Goal: Information Seeking & Learning: Learn about a topic

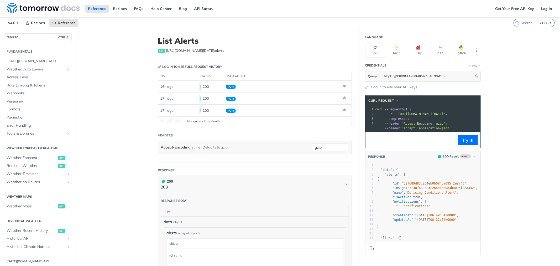
scroll to position [83, 0]
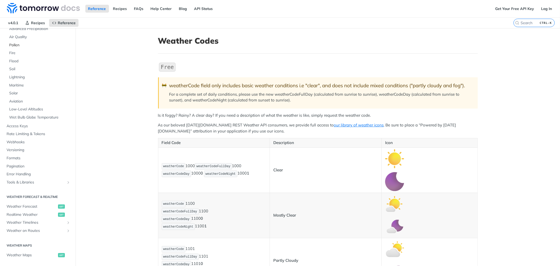
scroll to position [87, 0]
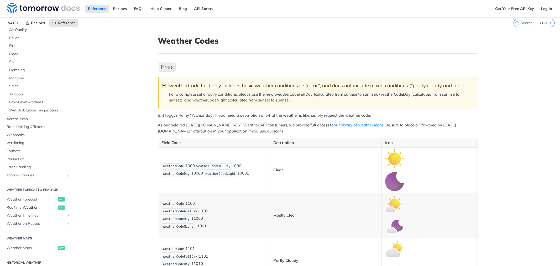
click at [21, 208] on span "Realtime Weather" at bounding box center [32, 207] width 50 height 5
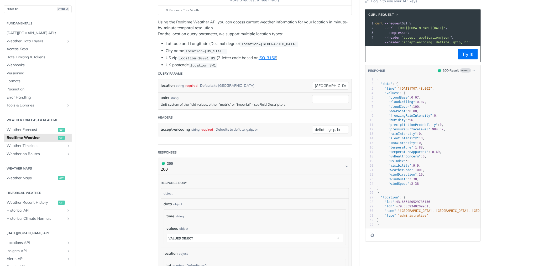
scroll to position [87, 0]
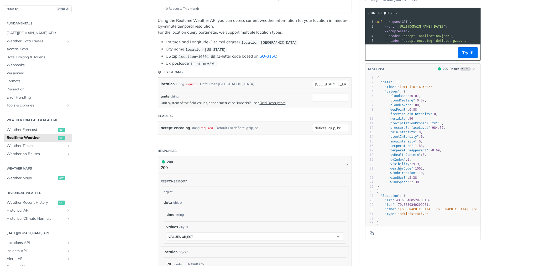
click at [397, 170] on span ""weatherCode"" at bounding box center [400, 168] width 25 height 4
type textarea "weatherCode"
drag, startPoint x: 331, startPoint y: 83, endPoint x: 303, endPoint y: 83, distance: 27.8
click at [303, 83] on div "location string required Defaults to [GEOGRAPHIC_DATA] [GEOGRAPHIC_DATA] requir…" at bounding box center [254, 83] width 193 height 13
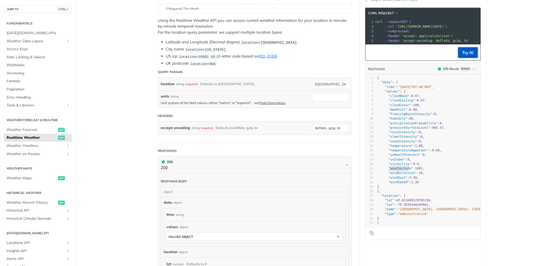
click at [471, 54] on button "Try It!" at bounding box center [468, 52] width 20 height 10
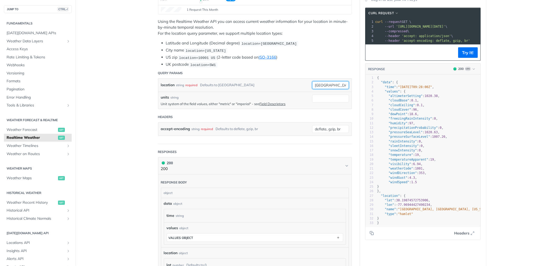
click at [319, 85] on input "[GEOGRAPHIC_DATA]" at bounding box center [330, 85] width 37 height 8
paste input "31.4697"
click at [340, 83] on input "31.4697," at bounding box center [330, 85] width 37 height 8
paste input "74.2728"
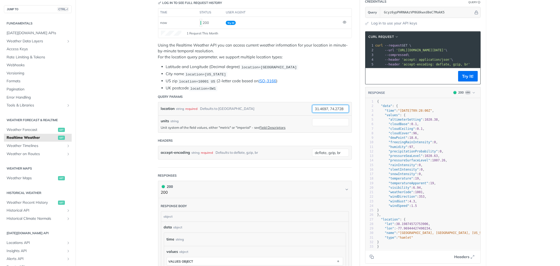
scroll to position [29, 0]
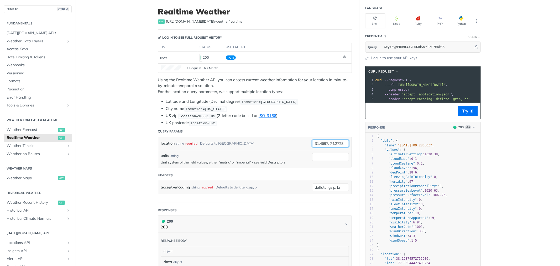
type input "31.4697, 74.2728"
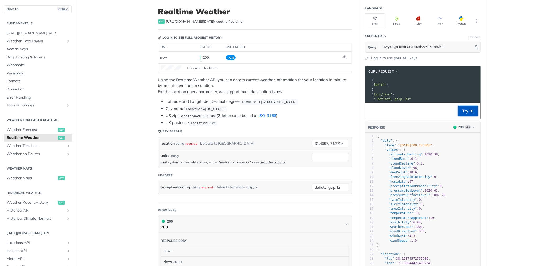
click at [470, 111] on button "Try It!" at bounding box center [468, 110] width 20 height 10
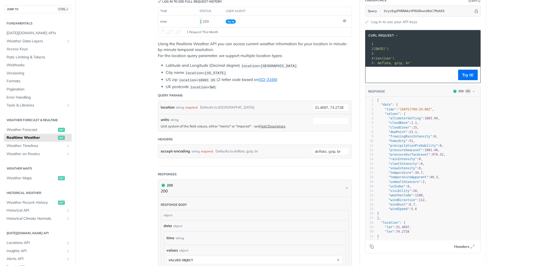
scroll to position [58, 0]
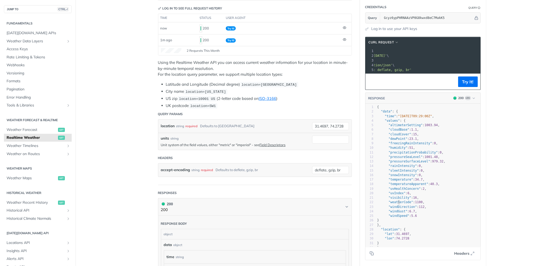
click at [396, 204] on span ""weatherCode"" at bounding box center [400, 202] width 25 height 4
type textarea "weatherCode"
click at [396, 204] on span ""weatherCode"" at bounding box center [400, 202] width 25 height 4
click at [45, 41] on span "Weather Data Layers" at bounding box center [36, 41] width 58 height 5
click at [415, 204] on span "1100" at bounding box center [419, 202] width 8 height 4
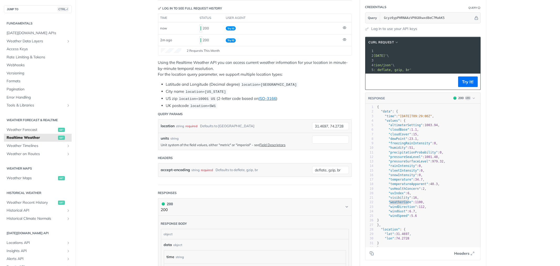
type textarea "1100"
click at [415, 204] on span "1100" at bounding box center [419, 202] width 8 height 4
drag, startPoint x: 326, startPoint y: 124, endPoint x: 310, endPoint y: 125, distance: 16.0
click at [312, 125] on input "31.4697, 74.2728" at bounding box center [330, 126] width 37 height 8
paste input "2.2572"
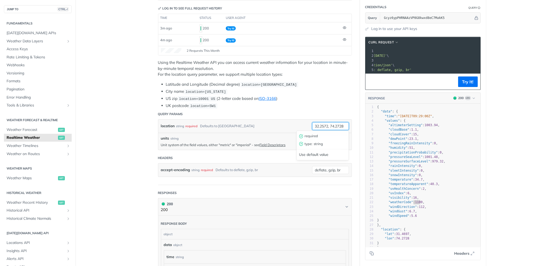
drag, startPoint x: 329, startPoint y: 124, endPoint x: 342, endPoint y: 123, distance: 13.4
click at [342, 123] on input "32.2572, 74.2728" at bounding box center [330, 126] width 37 height 8
paste input "5.1604"
type input "32.2572, 75.1604"
click at [461, 83] on button "Try It!" at bounding box center [468, 81] width 20 height 10
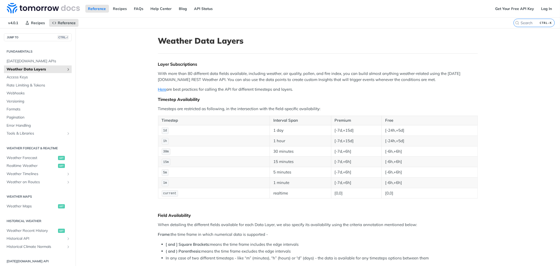
click at [66, 70] on icon "Show subpages for Weather Data Layers" at bounding box center [68, 69] width 4 height 4
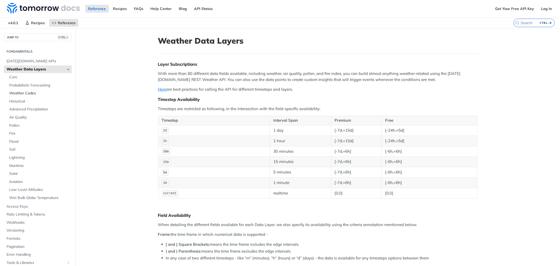
click at [34, 93] on span "Weather Codes" at bounding box center [39, 93] width 61 height 5
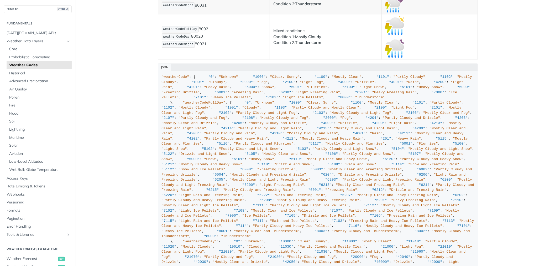
scroll to position [3541, 0]
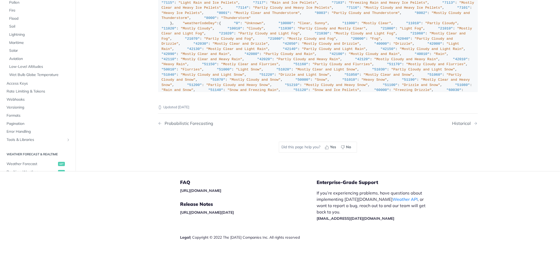
click at [175, 135] on div ""weatherCode" : { "0" : "Unknown" , "1000" : "Clear, Sunny" , "1100" : "Mostly …" at bounding box center [317, 79] width 313 height 447
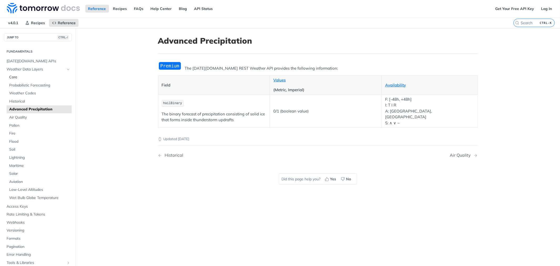
click at [23, 78] on span "Core" at bounding box center [39, 77] width 61 height 5
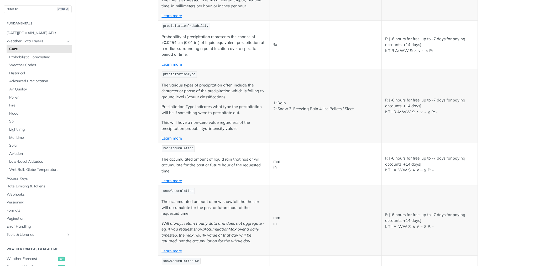
scroll to position [970, 0]
